Goal: Information Seeking & Learning: Learn about a topic

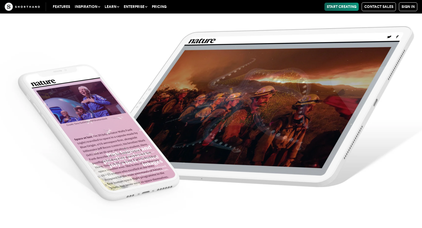
scroll to position [2422, 0]
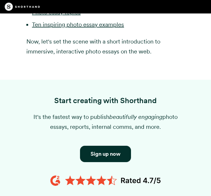
scroll to position [411, 0]
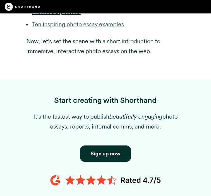
click at [68, 27] on link "Ten inspiring photo essay examples" at bounding box center [78, 24] width 92 height 7
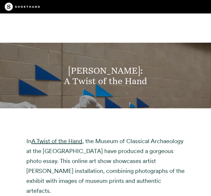
scroll to position [3852, 0]
